Goal: Task Accomplishment & Management: Manage account settings

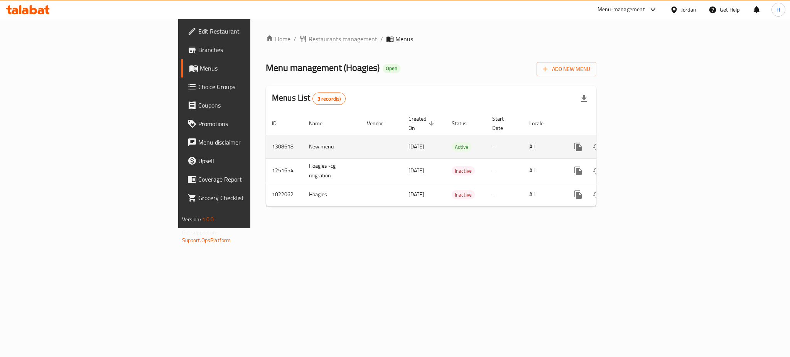
click at [638, 142] on icon "enhanced table" at bounding box center [633, 146] width 9 height 9
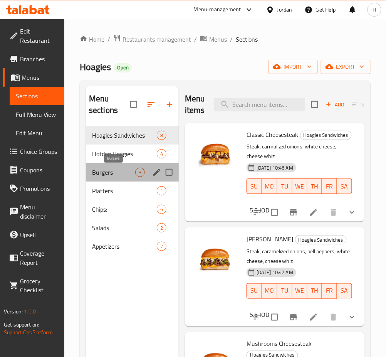
click at [120, 173] on span "Burgers" at bounding box center [113, 172] width 43 height 9
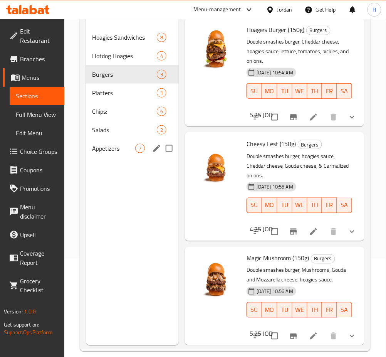
scroll to position [108, 0]
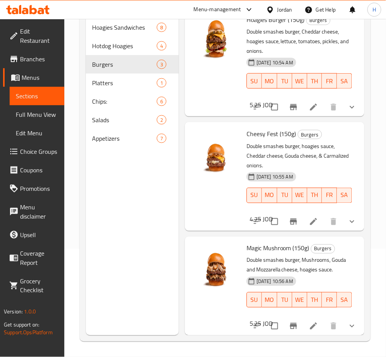
click at [309, 322] on icon at bounding box center [313, 326] width 9 height 9
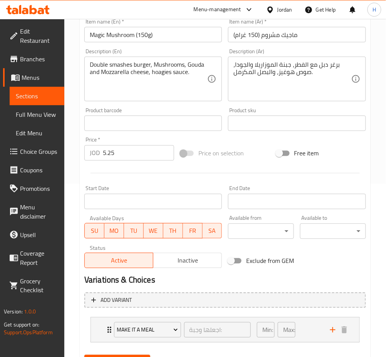
scroll to position [211, 0]
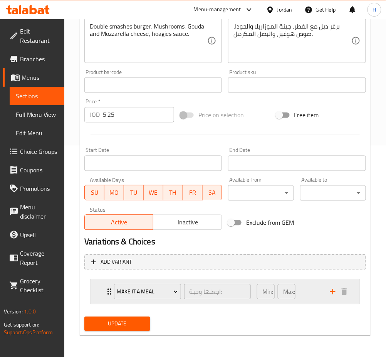
click at [104, 293] on div "Make it a Meal اجعلها وجبة: ​ Min: 0 ​ Max: 1 ​" at bounding box center [225, 292] width 269 height 25
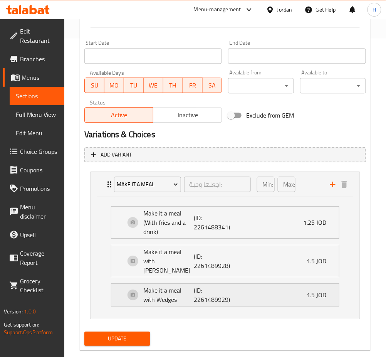
scroll to position [322, 0]
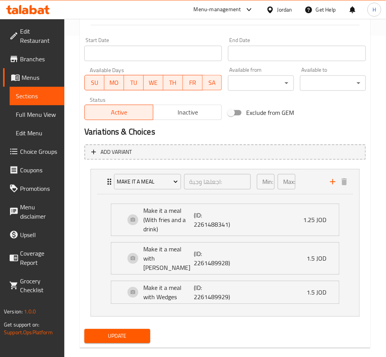
click at [329, 133] on h2 "Variations & Choices" at bounding box center [225, 132] width 282 height 12
click at [126, 131] on h2 "Variations & Choices" at bounding box center [225, 132] width 282 height 12
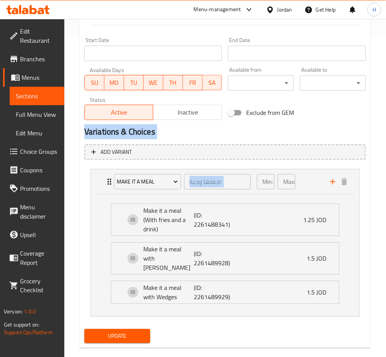
click at [158, 127] on h2 "Variations & Choices" at bounding box center [225, 132] width 282 height 12
click at [304, 116] on div "Exclude from GEM" at bounding box center [273, 112] width 96 height 21
click at [287, 130] on h2 "Variations & Choices" at bounding box center [225, 132] width 282 height 12
click at [334, 136] on h2 "Variations & Choices" at bounding box center [225, 132] width 282 height 12
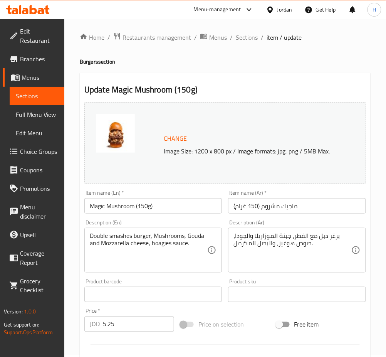
scroll to position [0, 0]
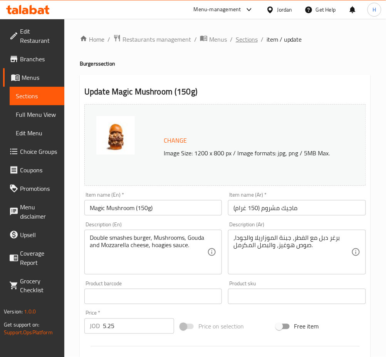
click at [249, 39] on span "Sections" at bounding box center [247, 39] width 22 height 9
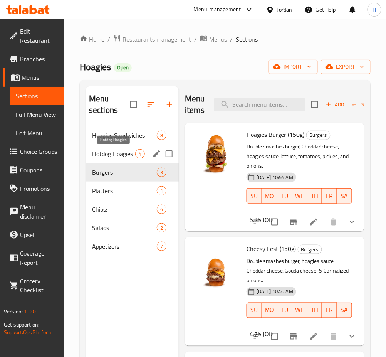
click at [124, 157] on span "Hotdog Hoagies" at bounding box center [113, 153] width 43 height 9
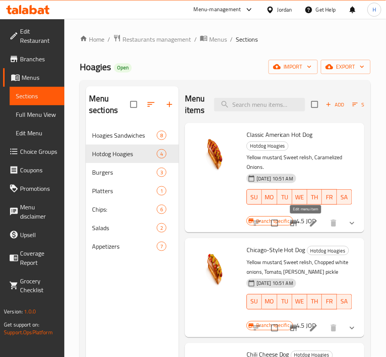
drag, startPoint x: 304, startPoint y: 224, endPoint x: 317, endPoint y: 233, distance: 16.6
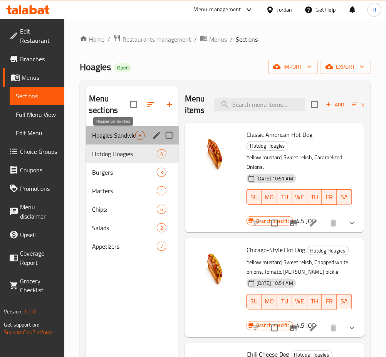
click at [109, 131] on span "Hoagies Sandwiches" at bounding box center [113, 135] width 43 height 9
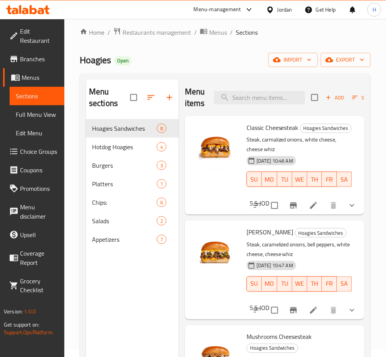
scroll to position [10, 0]
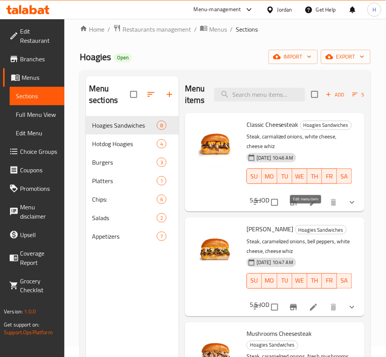
drag, startPoint x: 307, startPoint y: 212, endPoint x: 305, endPoint y: 207, distance: 5.5
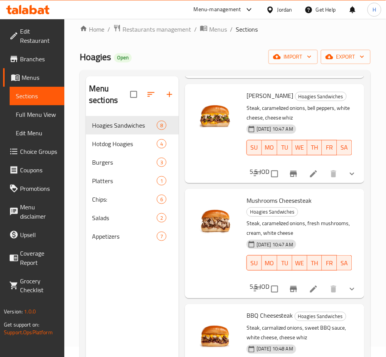
scroll to position [133, 0]
click at [348, 74] on icon "show more" at bounding box center [352, 68] width 9 height 9
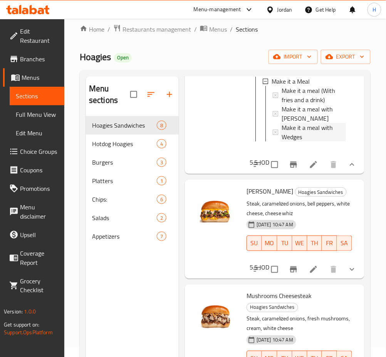
click at [300, 142] on span "Make it a meal with Wedges" at bounding box center [314, 132] width 64 height 19
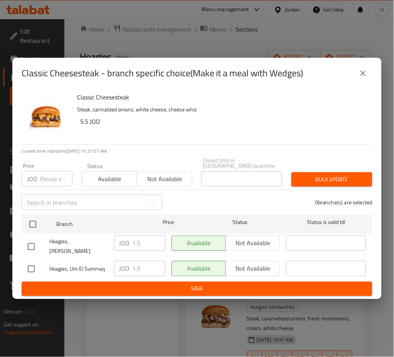
click at [363, 77] on icon "close" at bounding box center [363, 73] width 9 height 9
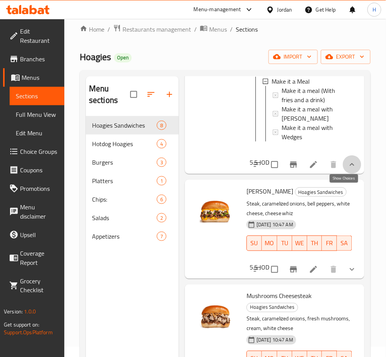
click at [348, 169] on icon "show more" at bounding box center [352, 164] width 9 height 9
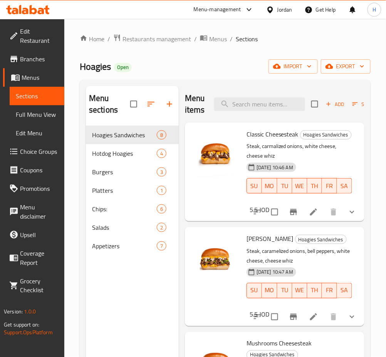
scroll to position [0, 0]
click at [44, 10] on icon at bounding box center [28, 9] width 44 height 9
